Goal: Task Accomplishment & Management: Use online tool/utility

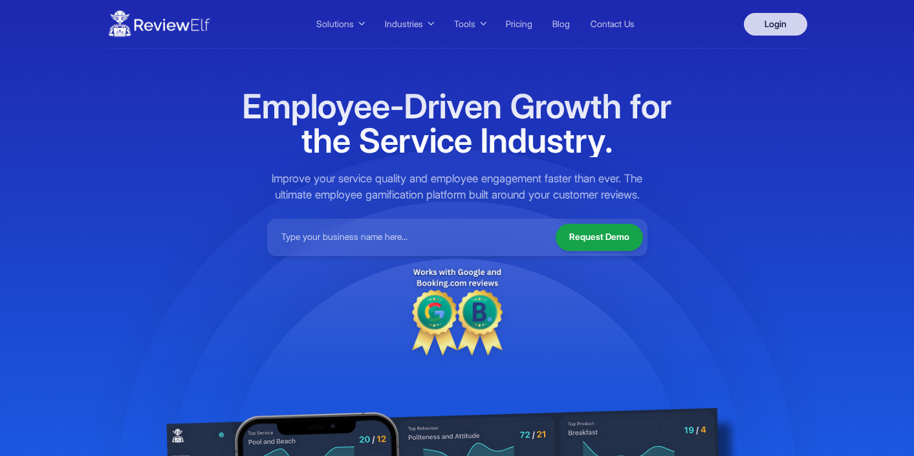
click at [781, 31] on link "Login" at bounding box center [775, 24] width 63 height 23
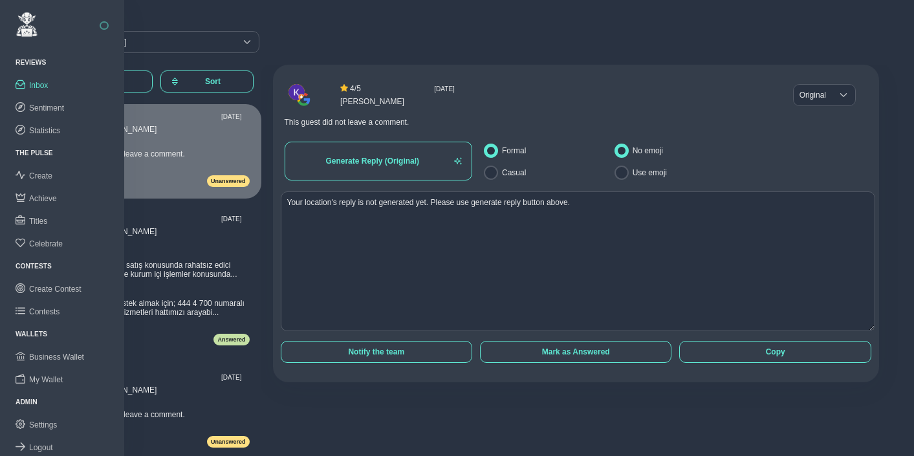
click at [104, 27] on button "button" at bounding box center [104, 25] width 9 height 9
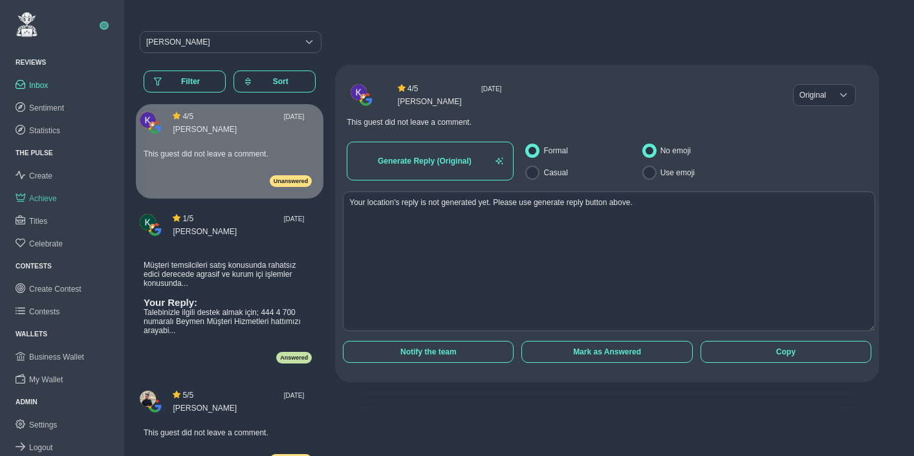
click at [42, 199] on span "Achieve" at bounding box center [43, 198] width 28 height 9
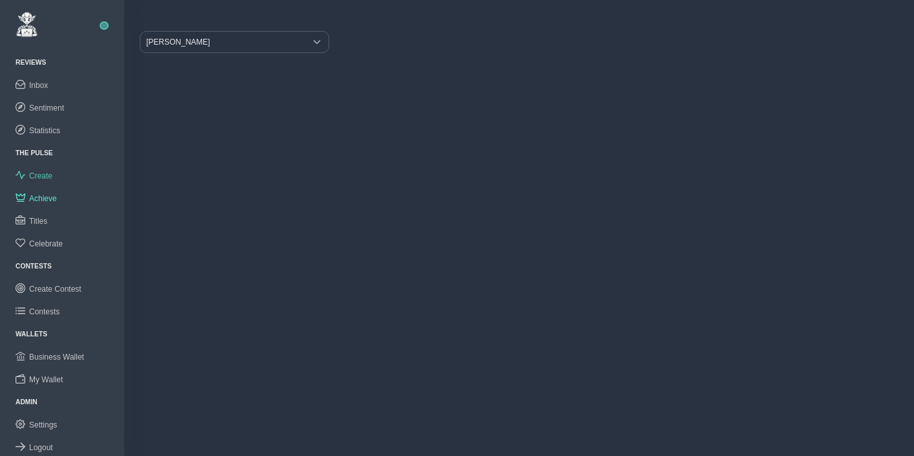
click at [42, 173] on span "Create" at bounding box center [40, 175] width 23 height 9
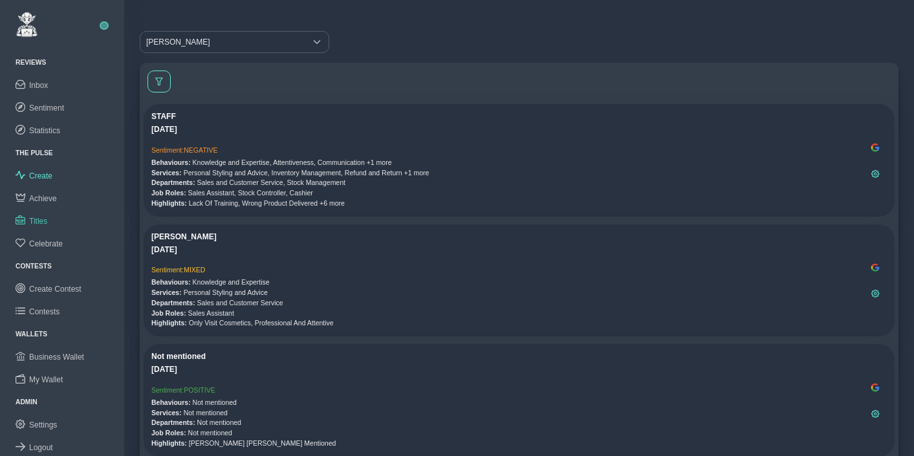
click at [41, 218] on span "Titles" at bounding box center [38, 221] width 18 height 9
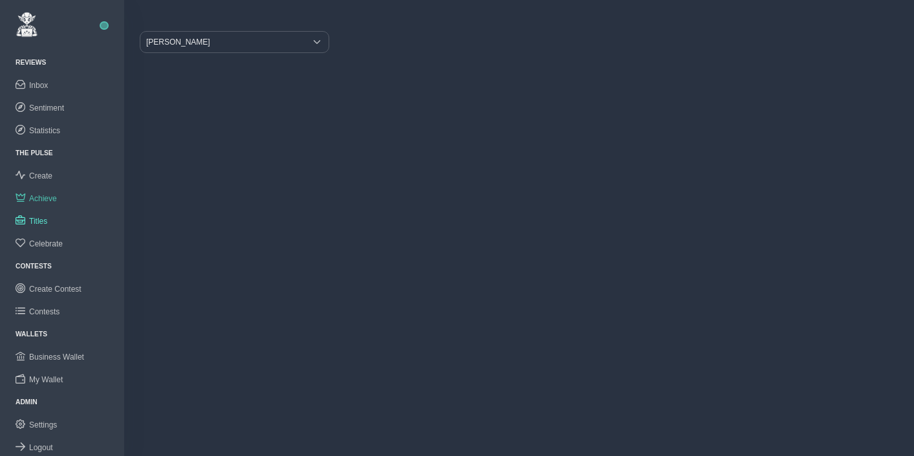
click at [43, 195] on span "Achieve" at bounding box center [43, 198] width 28 height 9
click at [196, 41] on span "Beymen Suadiye" at bounding box center [222, 42] width 165 height 21
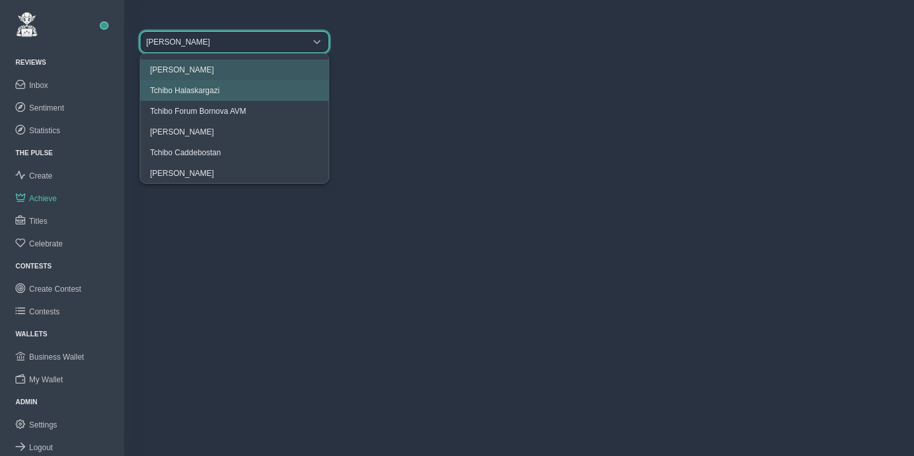
click at [50, 194] on span "Achieve" at bounding box center [43, 198] width 28 height 9
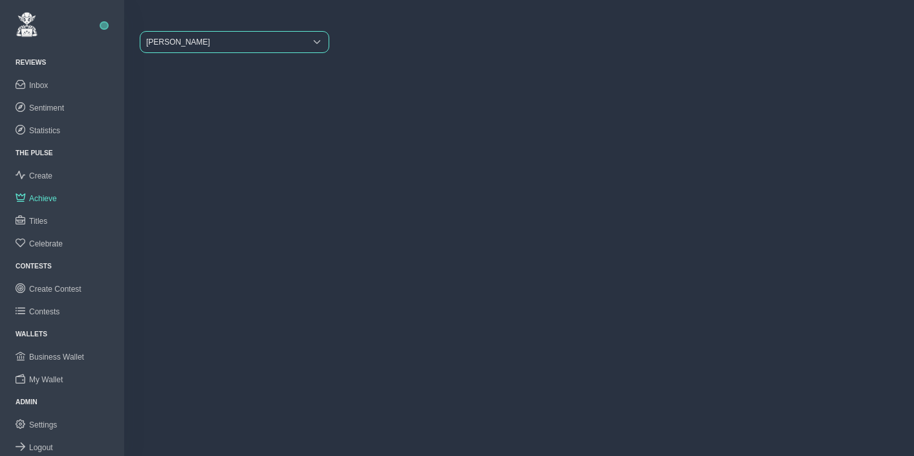
click at [195, 37] on span "Beymen Suadiye" at bounding box center [222, 42] width 165 height 21
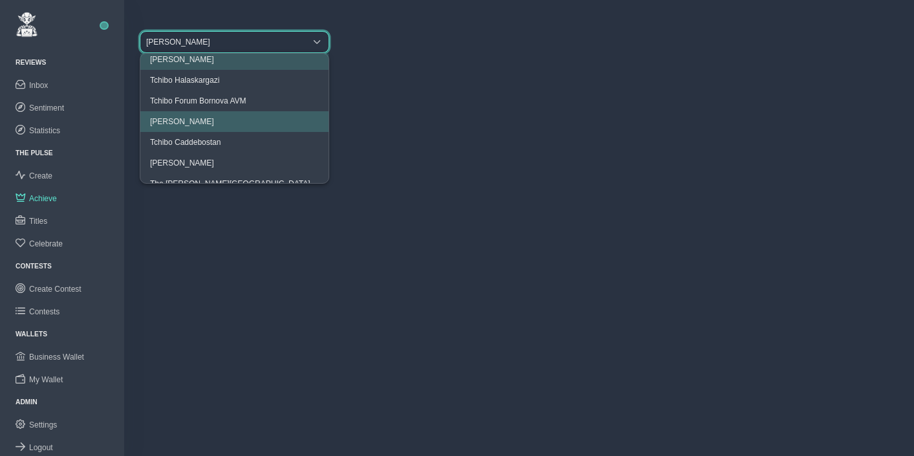
scroll to position [25, 0]
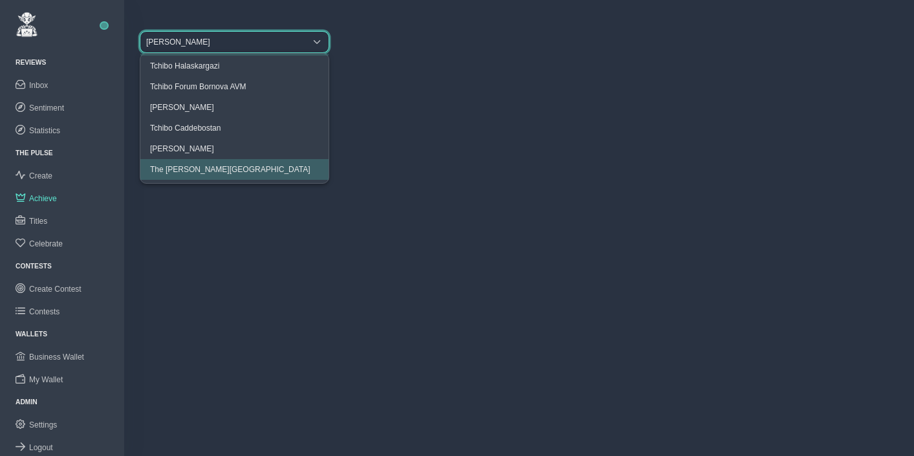
click at [190, 160] on li "The Clementine Churchill Hospital" at bounding box center [234, 169] width 188 height 21
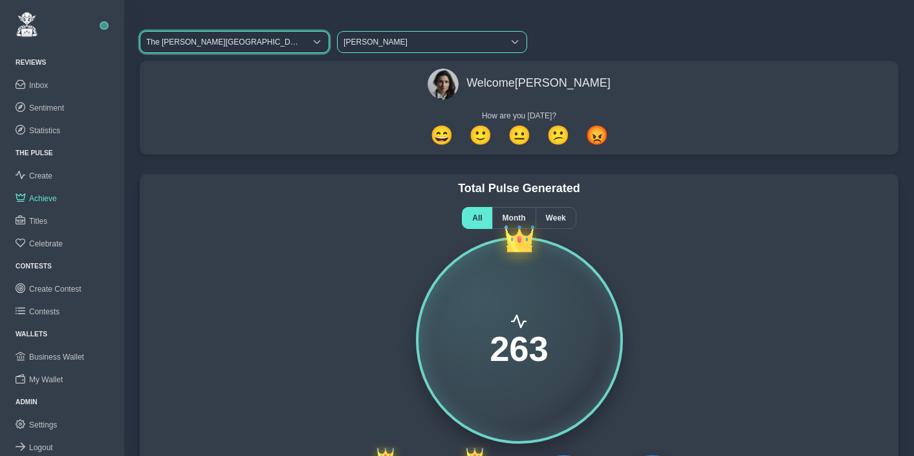
click at [365, 50] on span "Dianne Doe" at bounding box center [420, 42] width 165 height 21
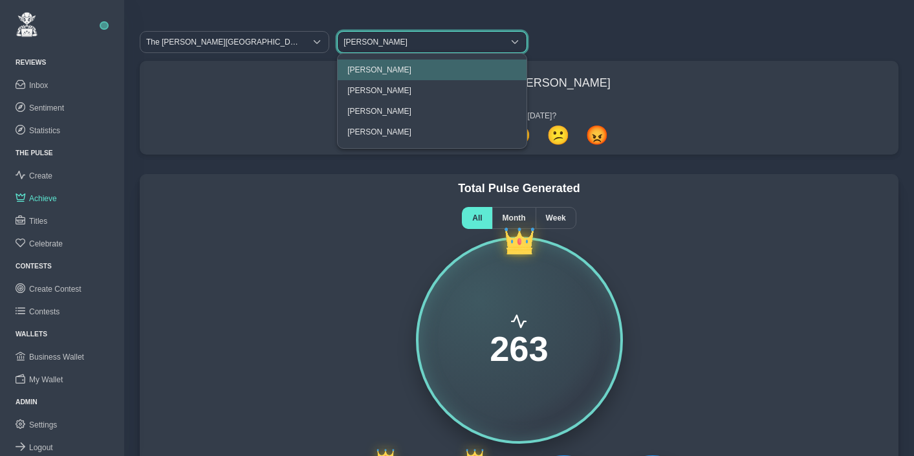
click at [365, 50] on span "Dianne Doe" at bounding box center [420, 42] width 165 height 21
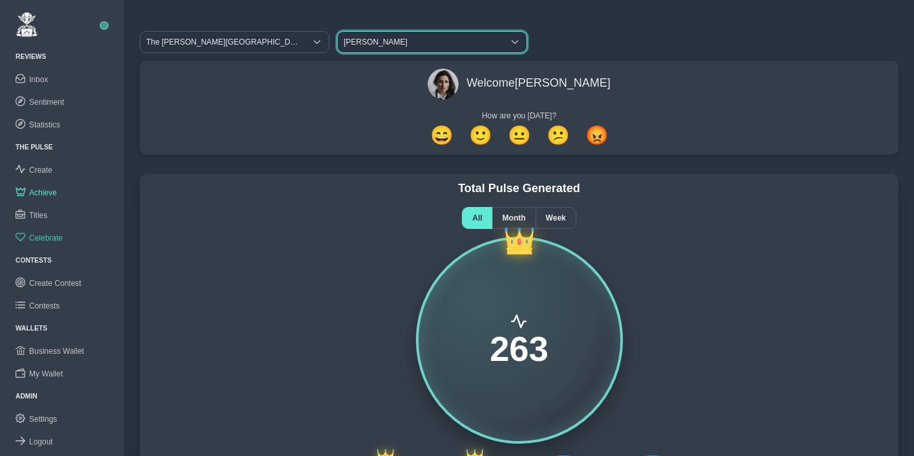
scroll to position [8, 0]
click at [54, 281] on span "Create Contest" at bounding box center [55, 280] width 52 height 9
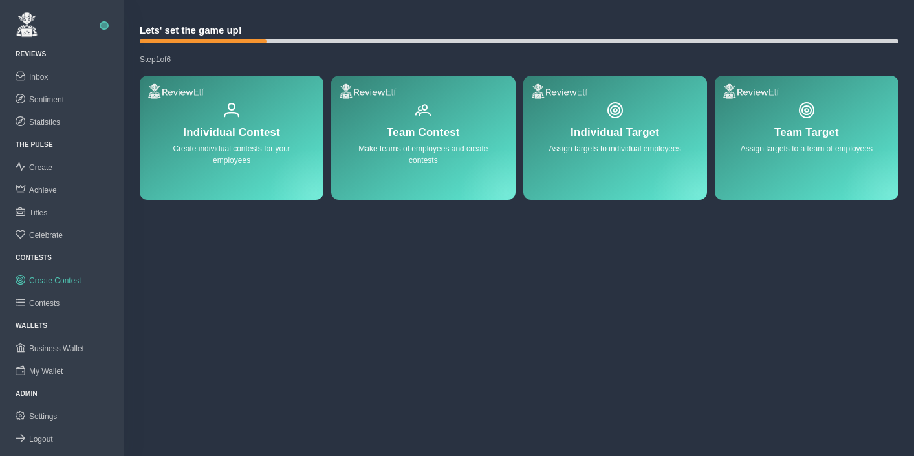
scroll to position [9, 0]
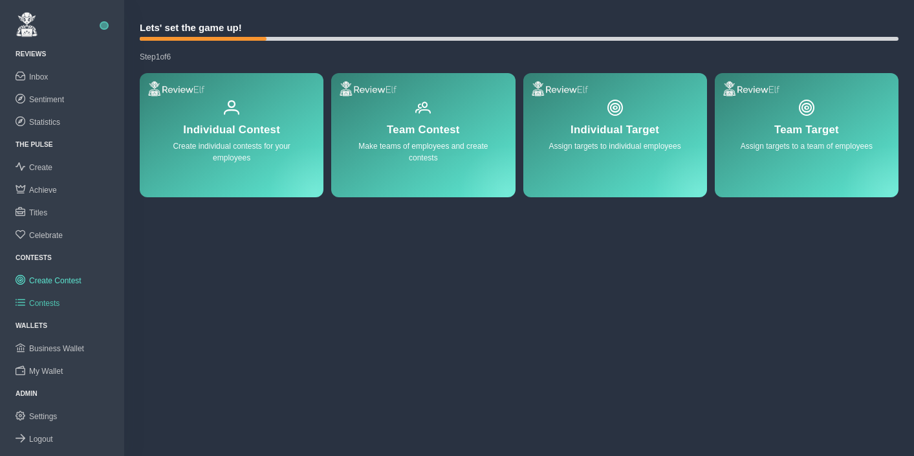
click at [41, 299] on span "Contests" at bounding box center [44, 303] width 30 height 9
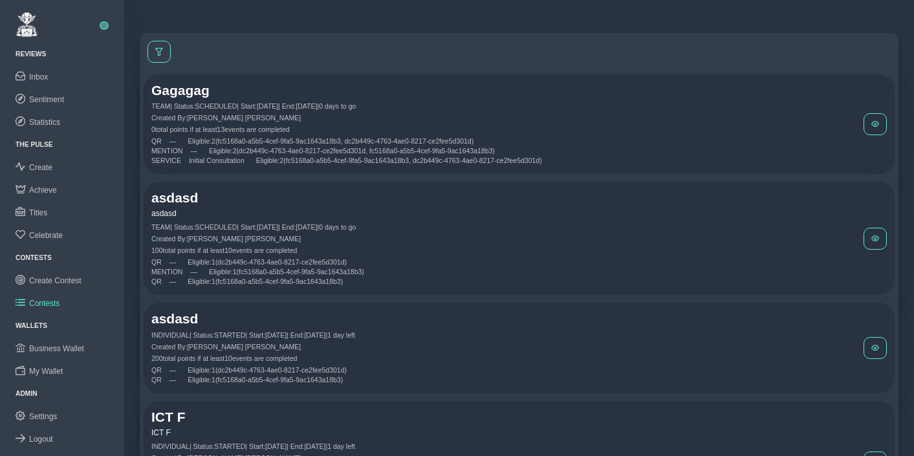
click at [232, 128] on div "0 total points if at least 13 events are completed" at bounding box center [507, 129] width 712 height 8
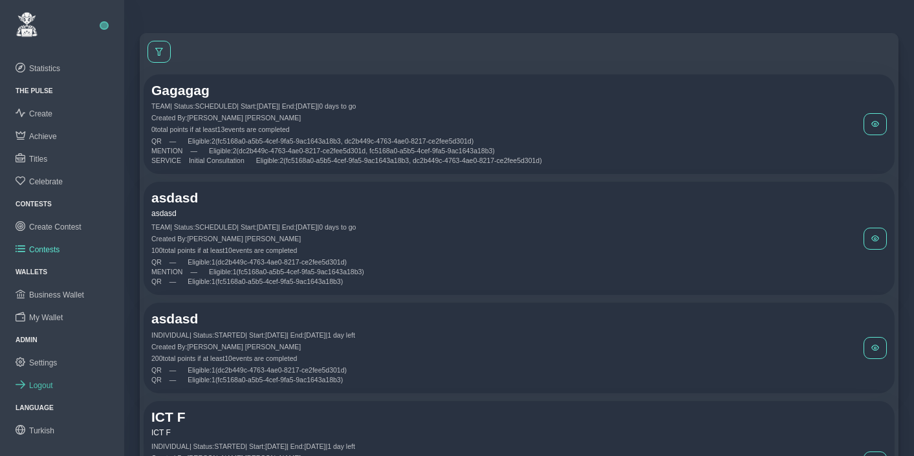
click at [43, 385] on span "Logout" at bounding box center [41, 385] width 24 height 9
